Goal: Task Accomplishment & Management: Manage account settings

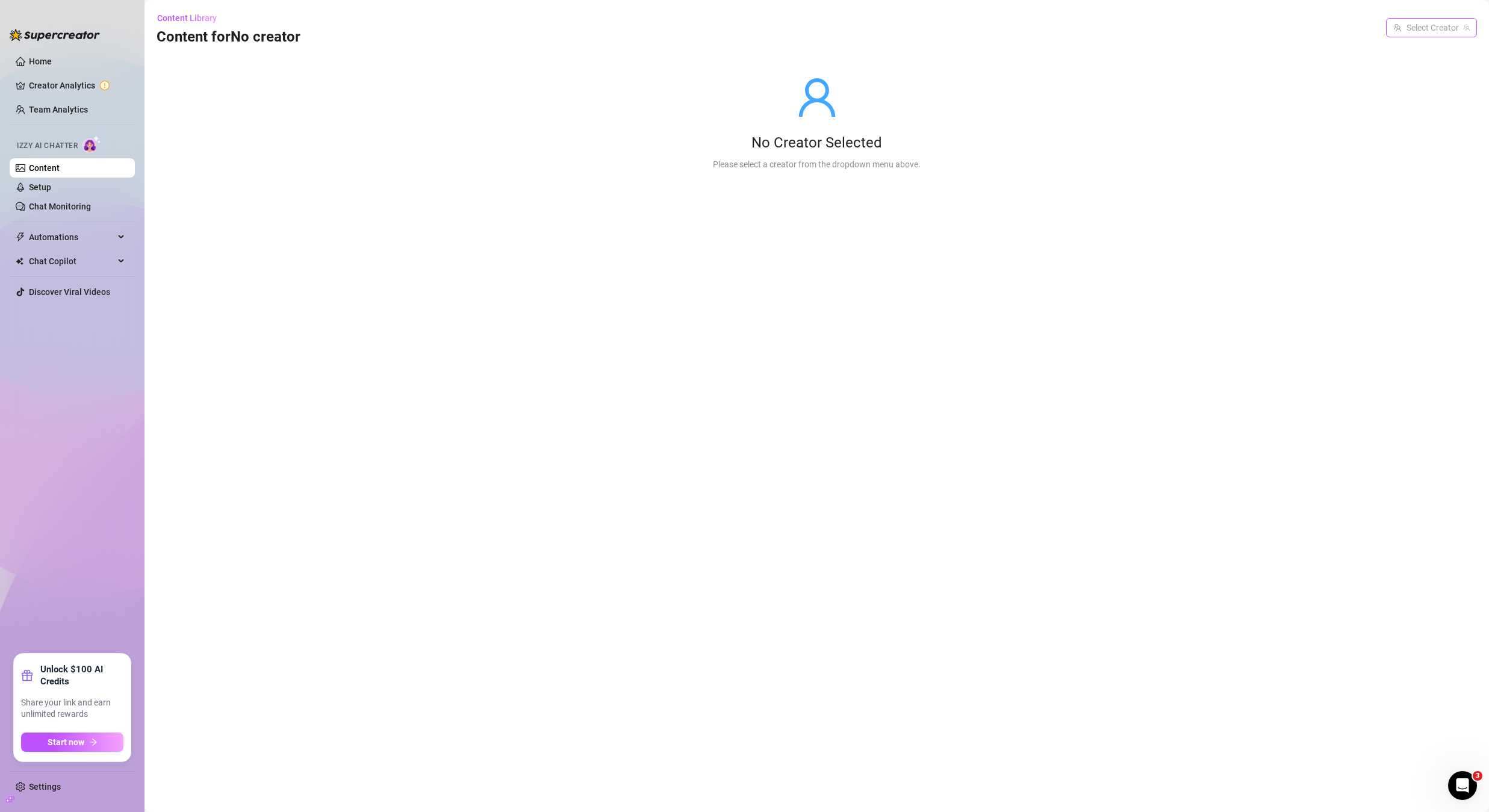
click at [1437, 30] on input "search" at bounding box center [1426, 28] width 65 height 18
click at [1424, 47] on span "( u21892667nice )" at bounding box center [1396, 53] width 65 height 13
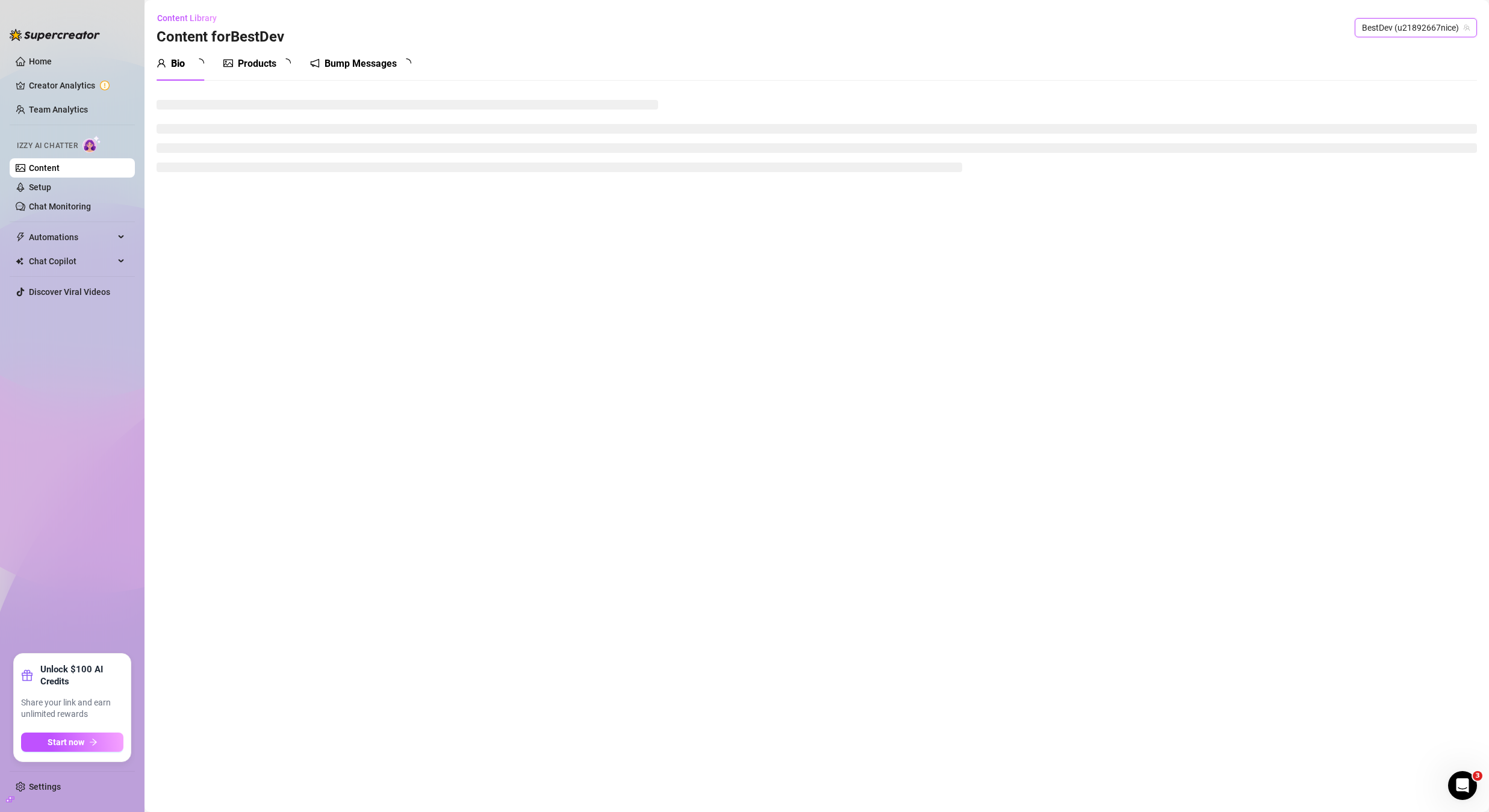
click at [355, 71] on div "Bump Messages" at bounding box center [361, 64] width 101 height 34
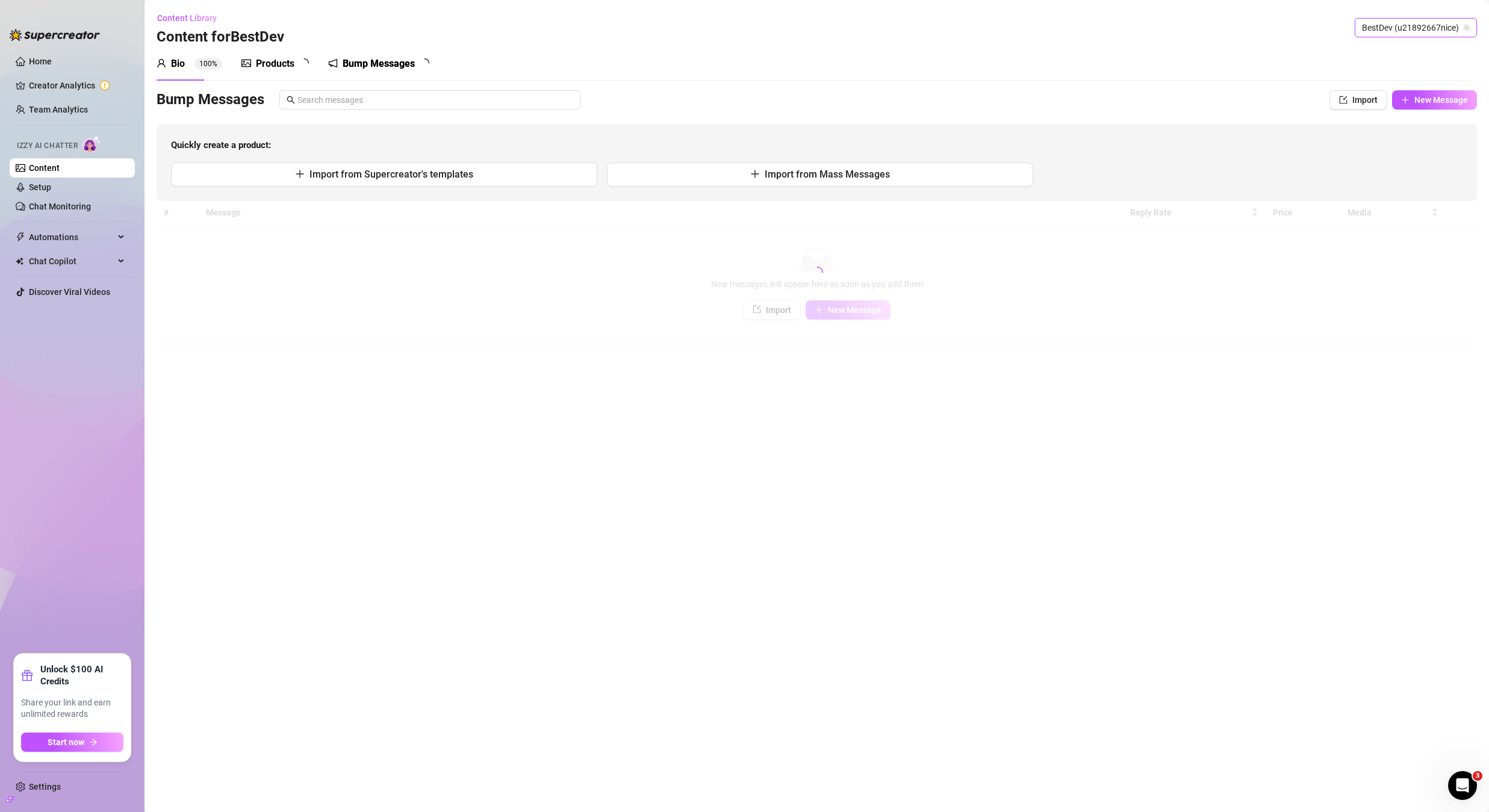
click at [357, 67] on div "Bump Messages" at bounding box center [378, 63] width 72 height 14
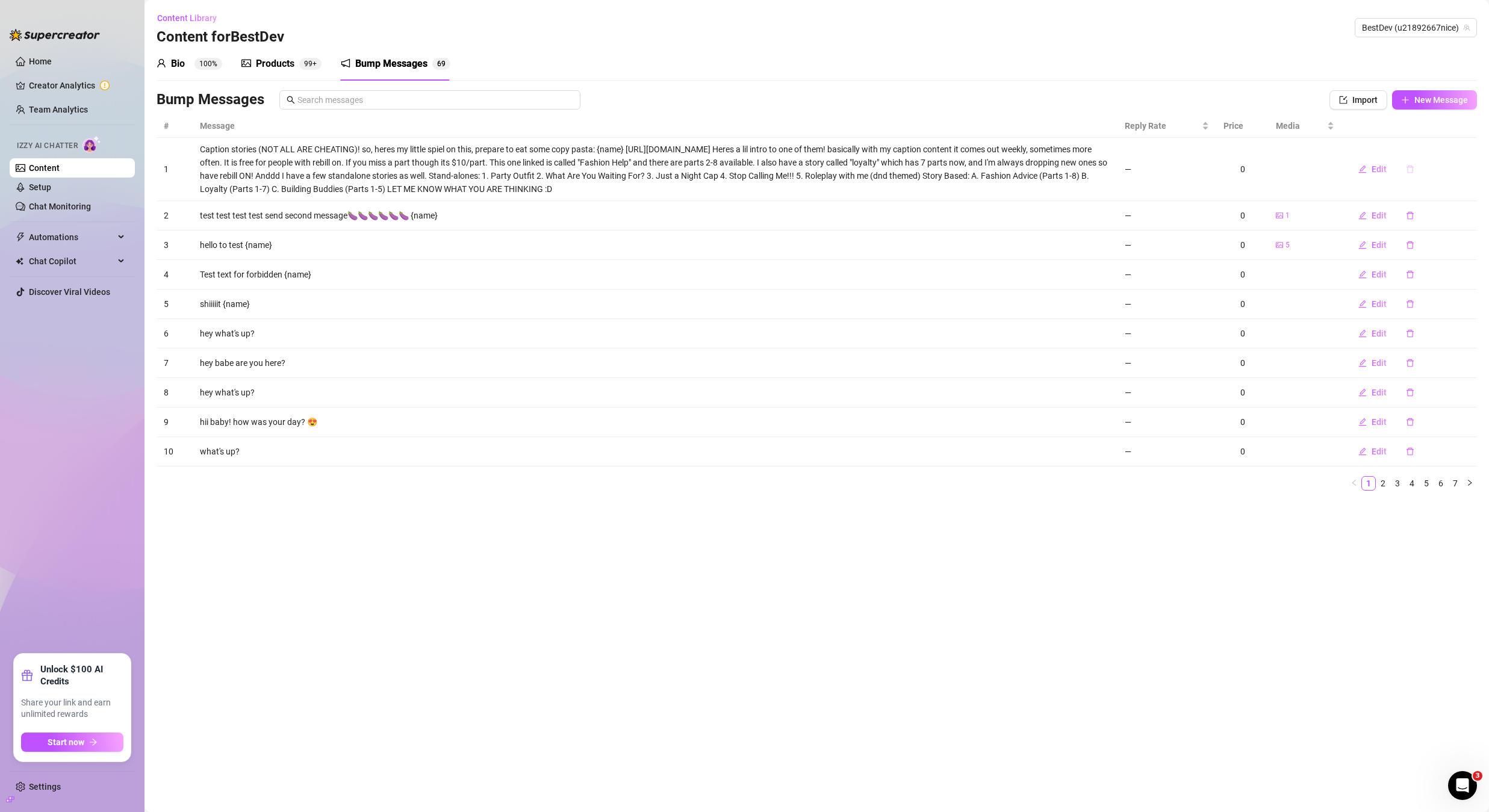
click at [1413, 173] on button "button" at bounding box center [1410, 169] width 28 height 20
click at [1434, 146] on div "Delete this message? No Yes" at bounding box center [1407, 129] width 106 height 47
click at [1441, 138] on span "Yes" at bounding box center [1442, 138] width 14 height 9
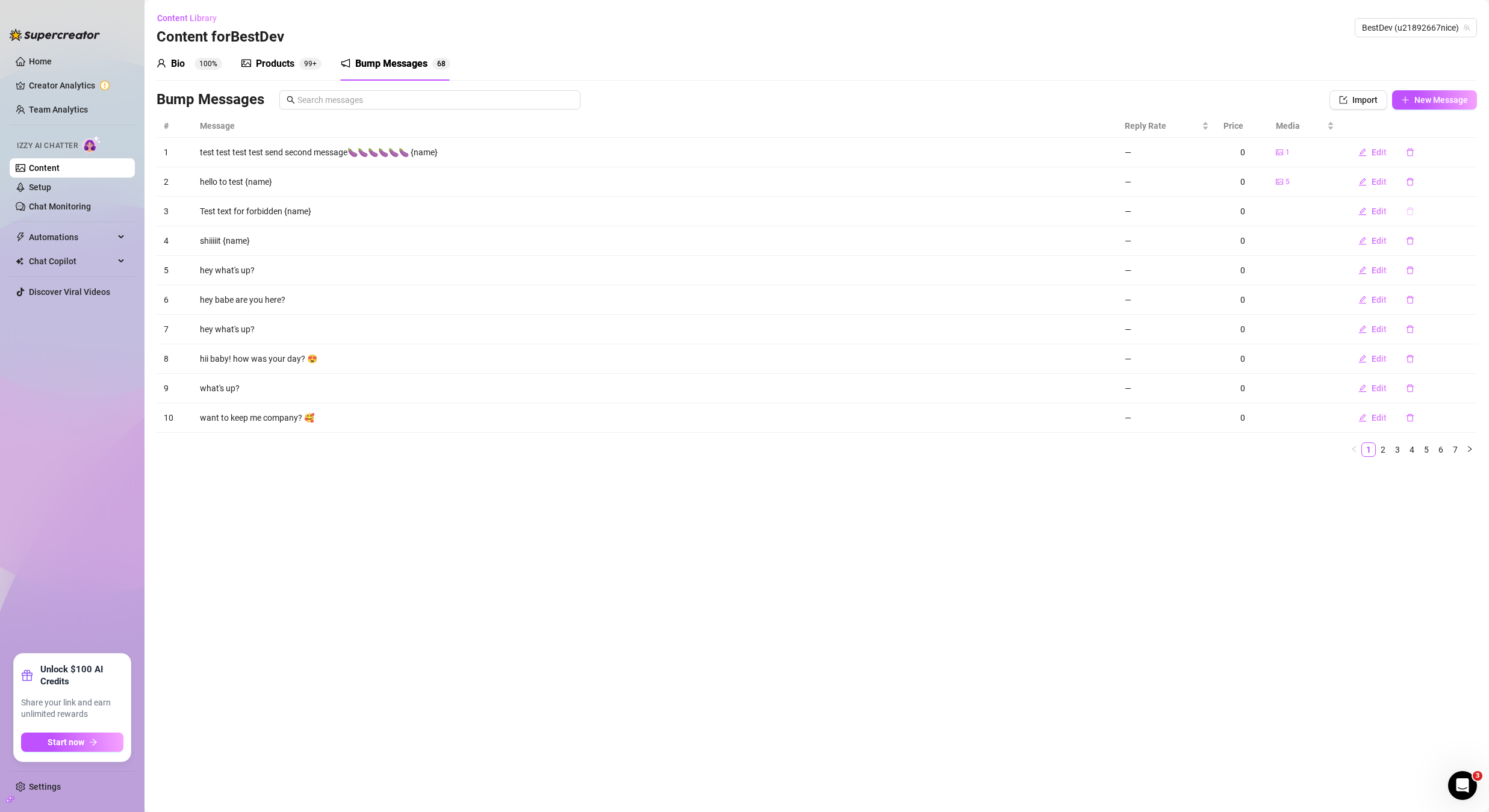
click at [1409, 210] on icon "delete" at bounding box center [1410, 211] width 8 height 8
click at [1437, 184] on span "Yes" at bounding box center [1442, 180] width 14 height 9
click at [1410, 217] on button "button" at bounding box center [1410, 211] width 28 height 20
click at [1442, 181] on span "Yes" at bounding box center [1442, 180] width 14 height 9
click at [1410, 213] on icon "delete" at bounding box center [1410, 211] width 8 height 8
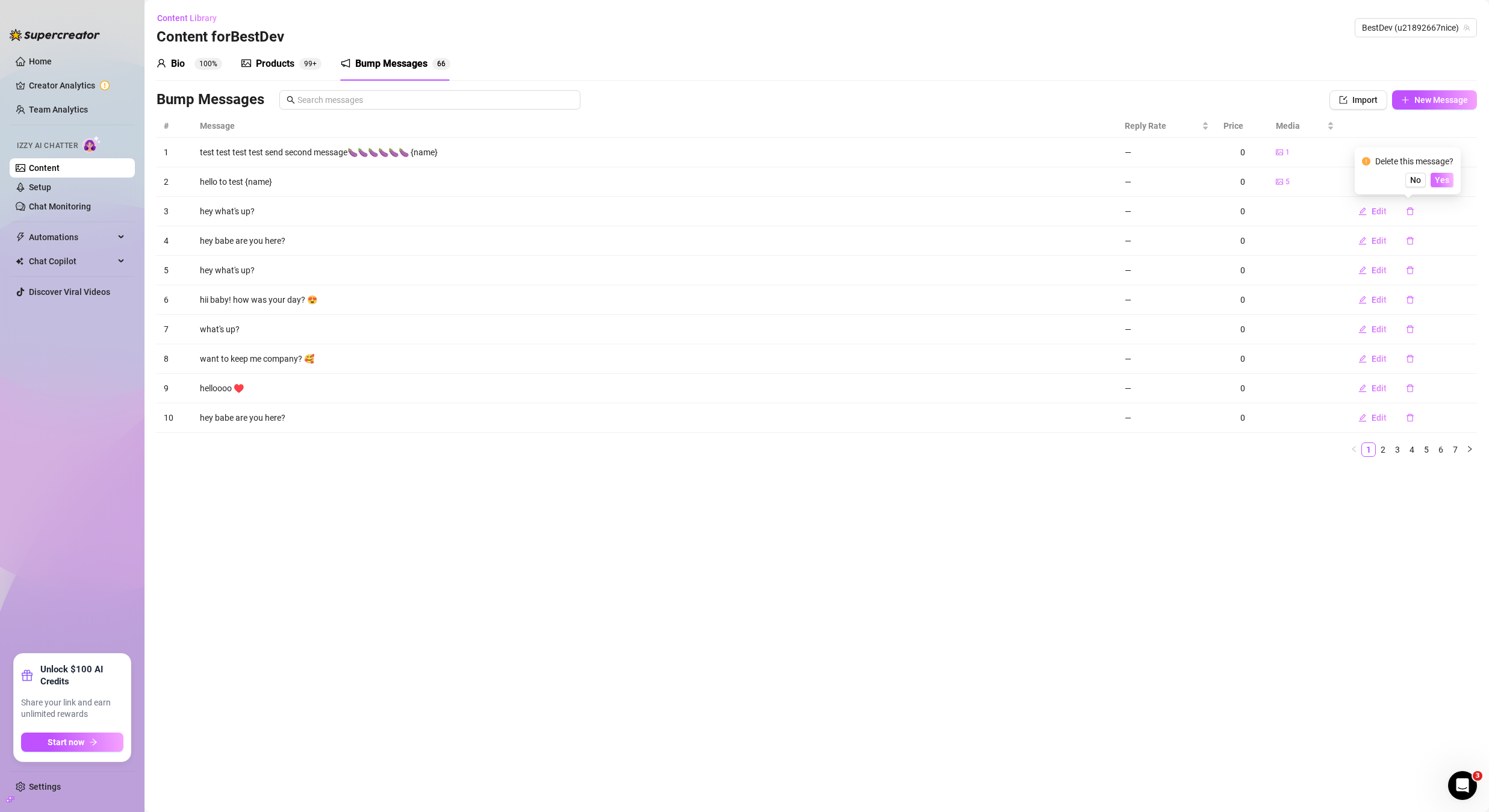
click at [1435, 183] on button "Yes" at bounding box center [1442, 179] width 23 height 14
click at [1410, 214] on icon "delete" at bounding box center [1410, 211] width 8 height 8
click at [1442, 185] on button "Yes" at bounding box center [1442, 179] width 23 height 14
click at [1413, 213] on icon "delete" at bounding box center [1410, 211] width 8 height 8
click at [1438, 183] on span "Yes" at bounding box center [1442, 180] width 14 height 9
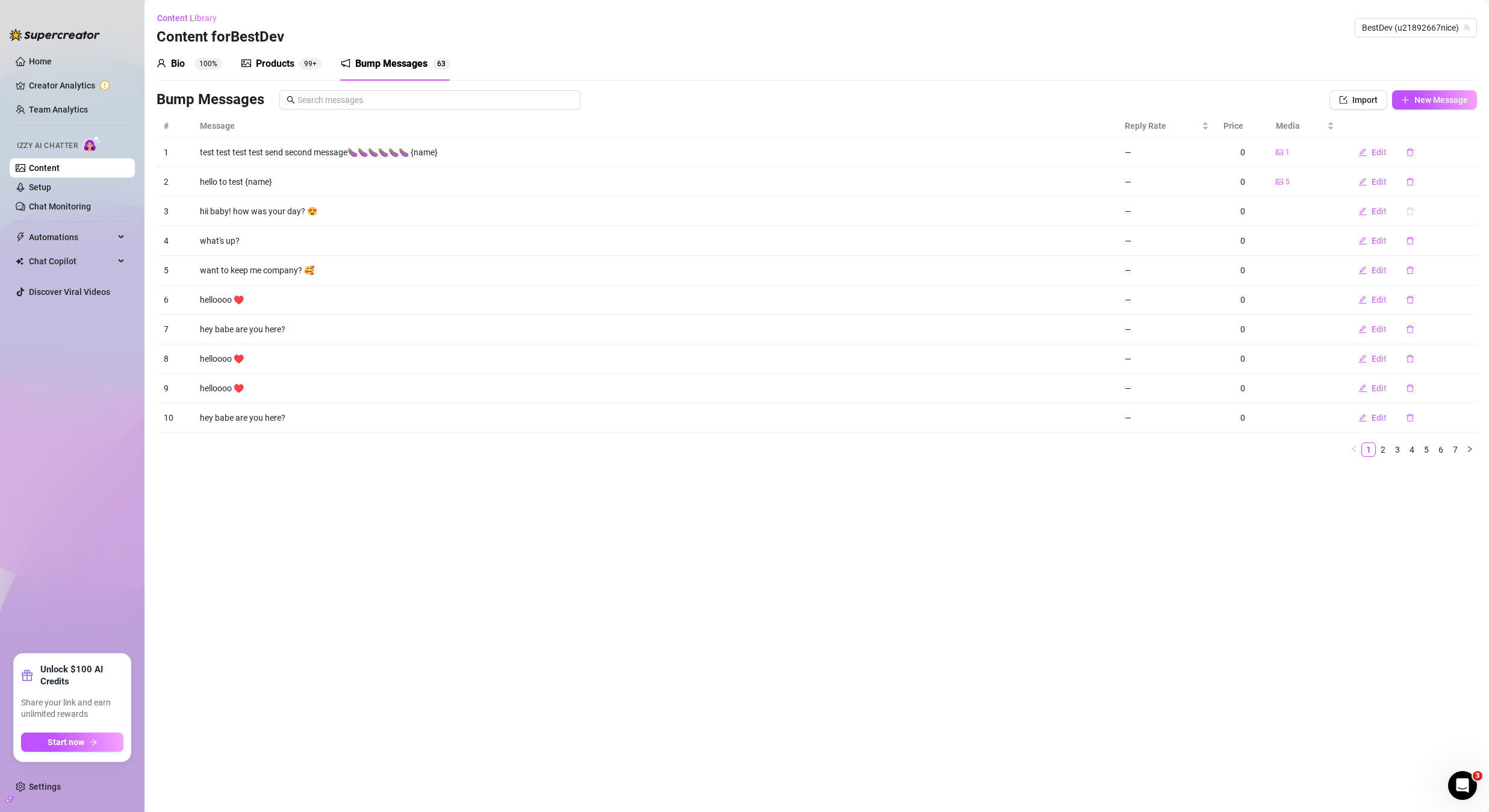
click at [1410, 216] on button "button" at bounding box center [1410, 211] width 28 height 20
click at [1440, 184] on span "Yes" at bounding box center [1442, 180] width 14 height 9
click at [1410, 216] on button "button" at bounding box center [1410, 211] width 28 height 20
click at [1442, 185] on button "Yes" at bounding box center [1442, 179] width 23 height 14
click at [1412, 212] on icon "delete" at bounding box center [1410, 211] width 8 height 8
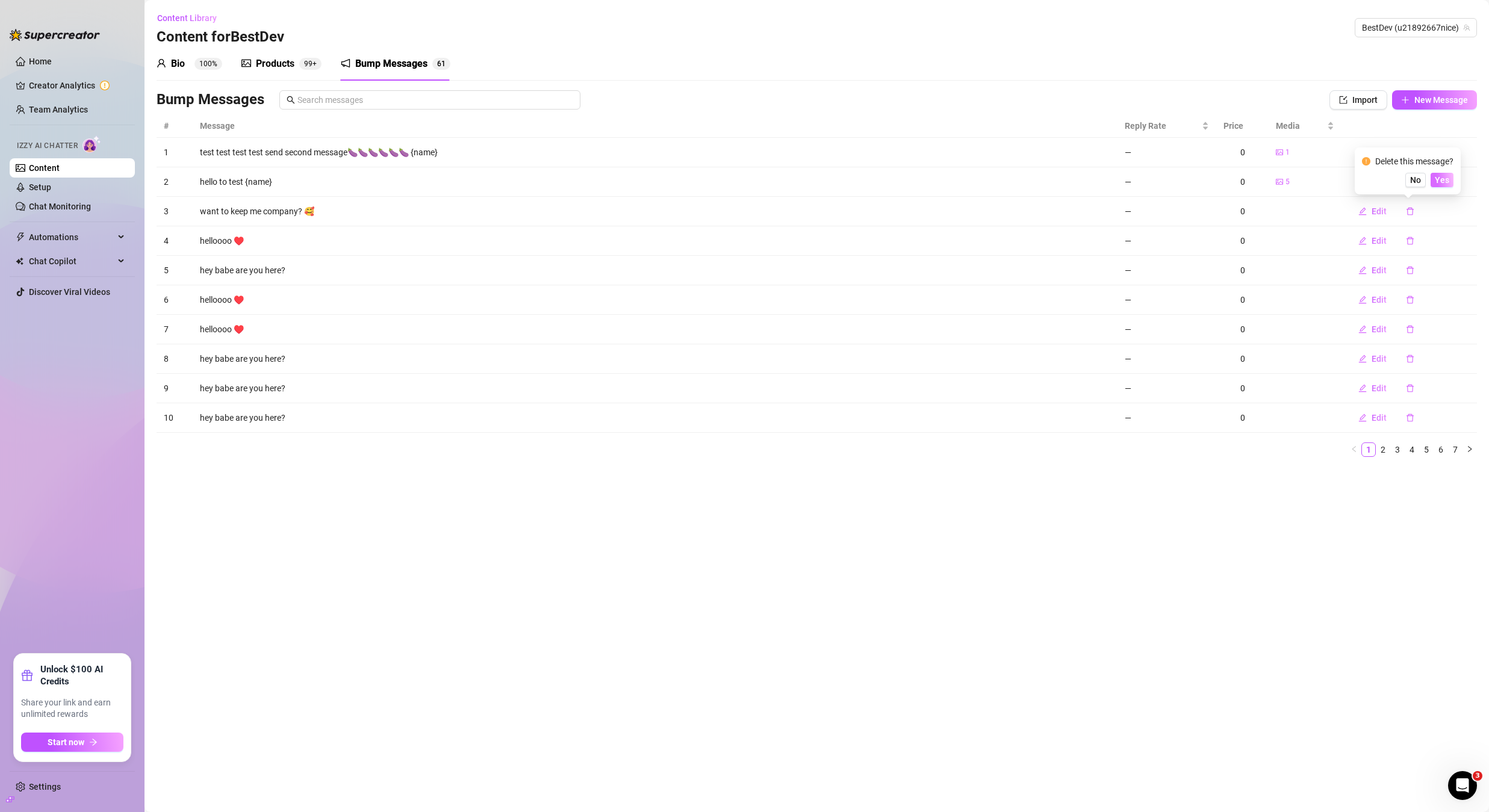
click at [1444, 182] on span "Yes" at bounding box center [1442, 180] width 14 height 9
click at [1471, 450] on icon "right" at bounding box center [1469, 448] width 3 height 6
click at [1376, 450] on link "1" at bounding box center [1383, 450] width 13 height 13
click at [1470, 451] on icon "right" at bounding box center [1469, 448] width 3 height 6
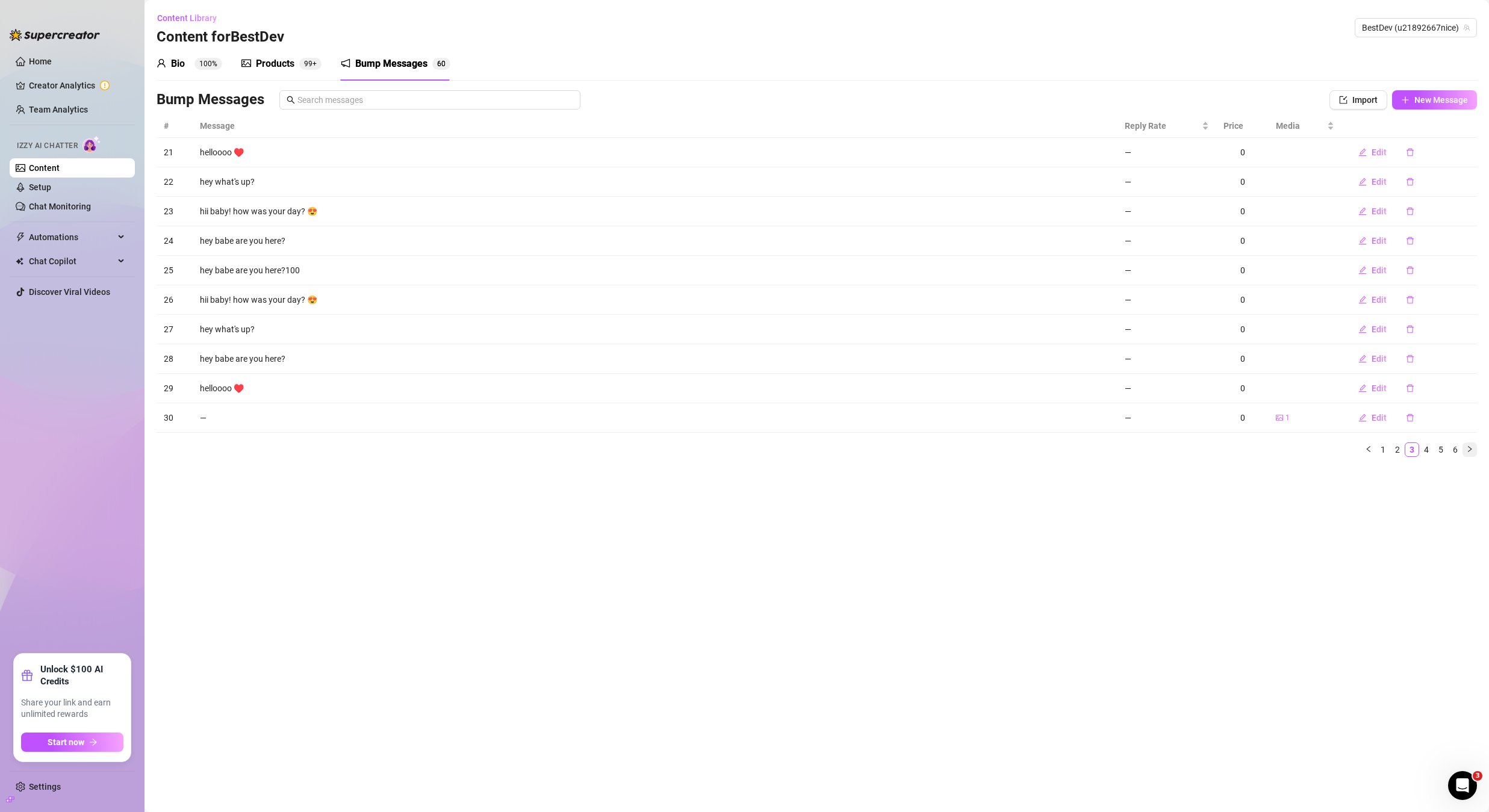
click at [1470, 451] on icon "right" at bounding box center [1469, 448] width 3 height 6
